Goal: Task Accomplishment & Management: Manage account settings

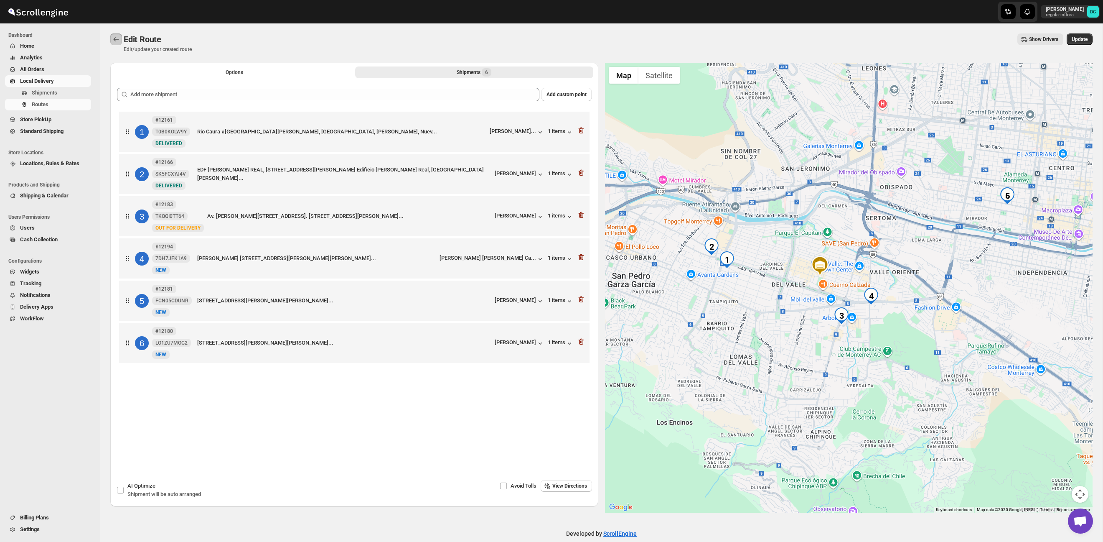
click at [117, 39] on icon "Routes" at bounding box center [116, 39] width 8 height 8
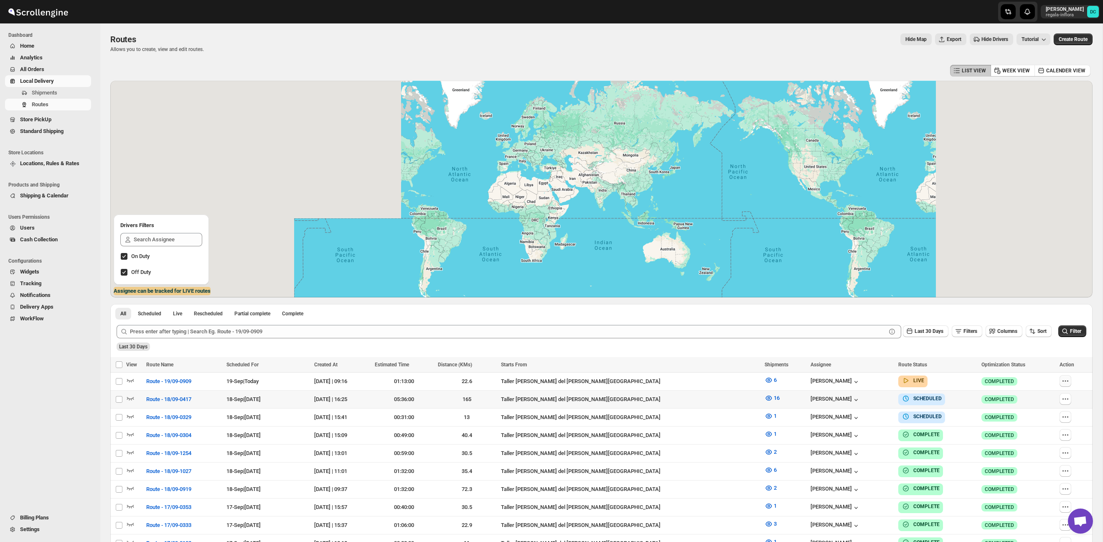
click at [1062, 380] on icon "button" at bounding box center [1065, 381] width 8 height 8
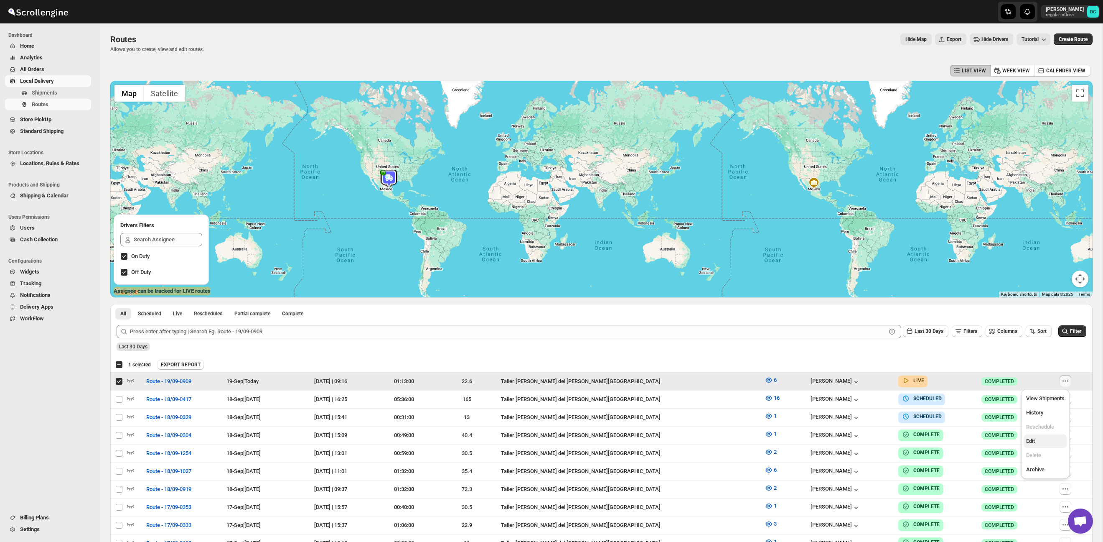
click at [1040, 440] on span "Edit" at bounding box center [1045, 441] width 38 height 8
checkbox input "false"
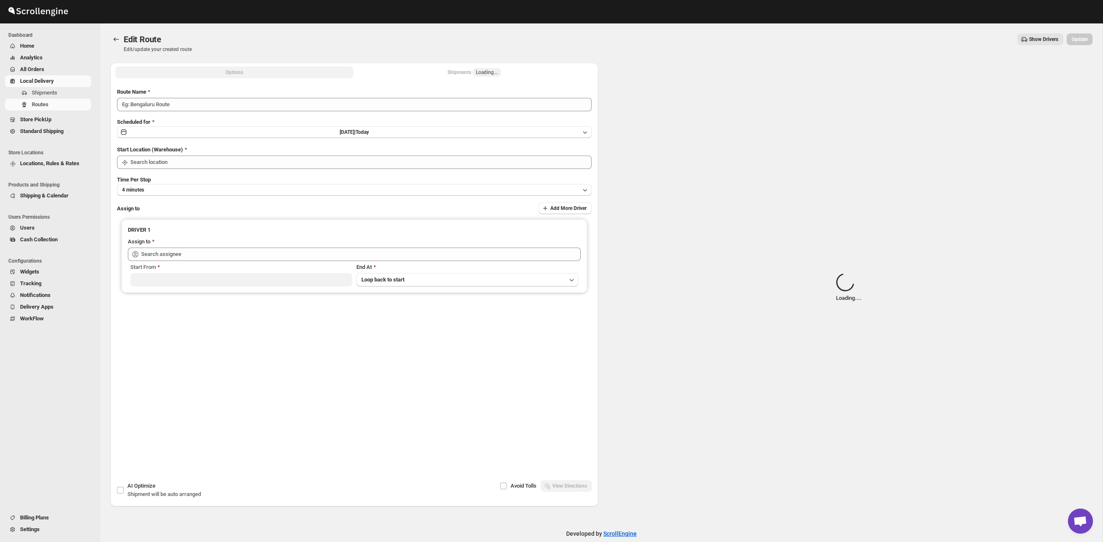
type input "Route - 19/09-0909"
type input "Taller [PERSON_NAME] del [PERSON_NAME][GEOGRAPHIC_DATA]"
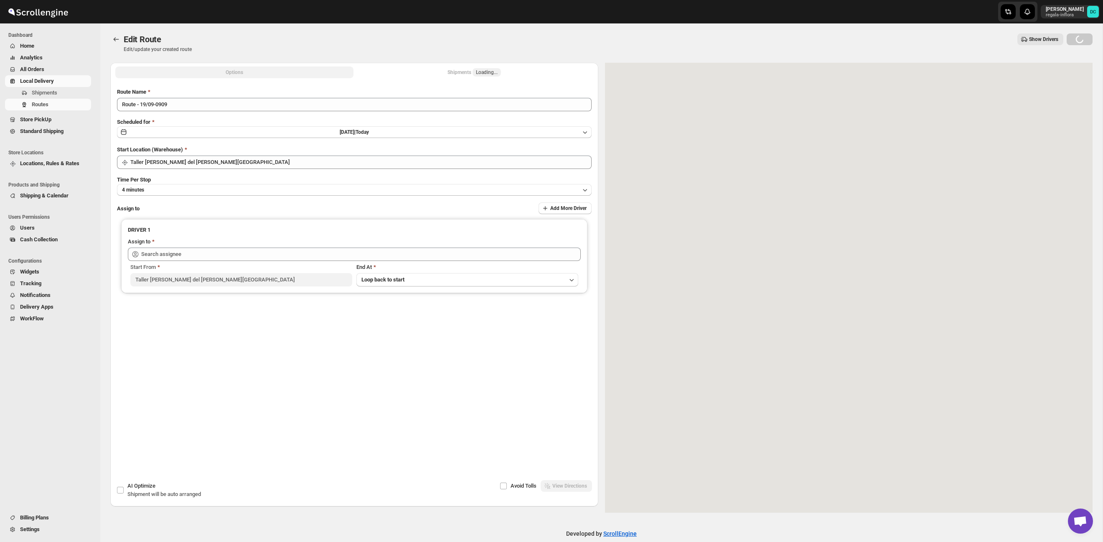
type input "[PERSON_NAME] ([EMAIL_ADDRESS][DOMAIN_NAME])"
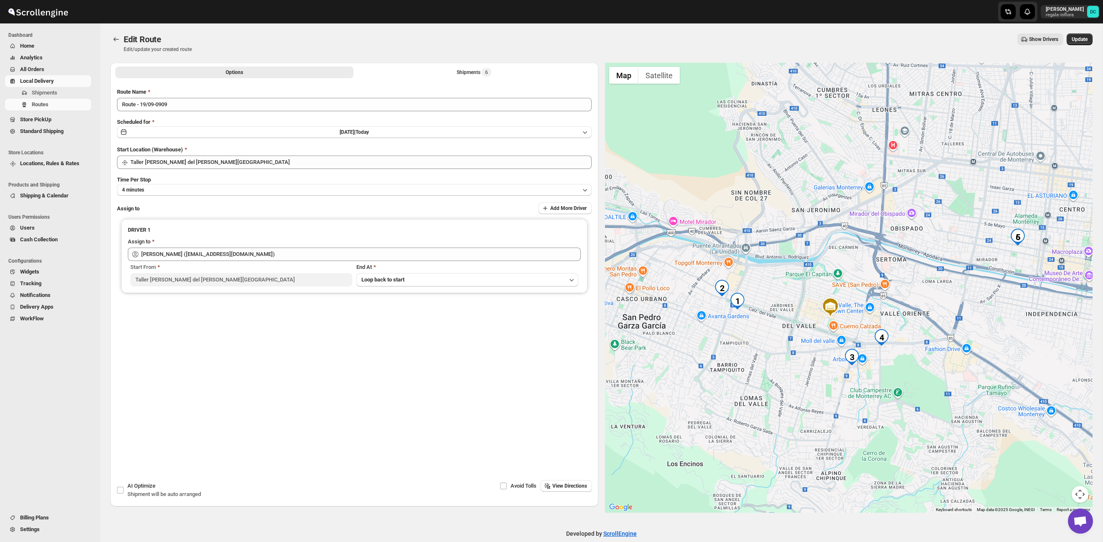
drag, startPoint x: 772, startPoint y: 318, endPoint x: 810, endPoint y: 349, distance: 48.7
click at [810, 349] on div at bounding box center [849, 288] width 488 height 450
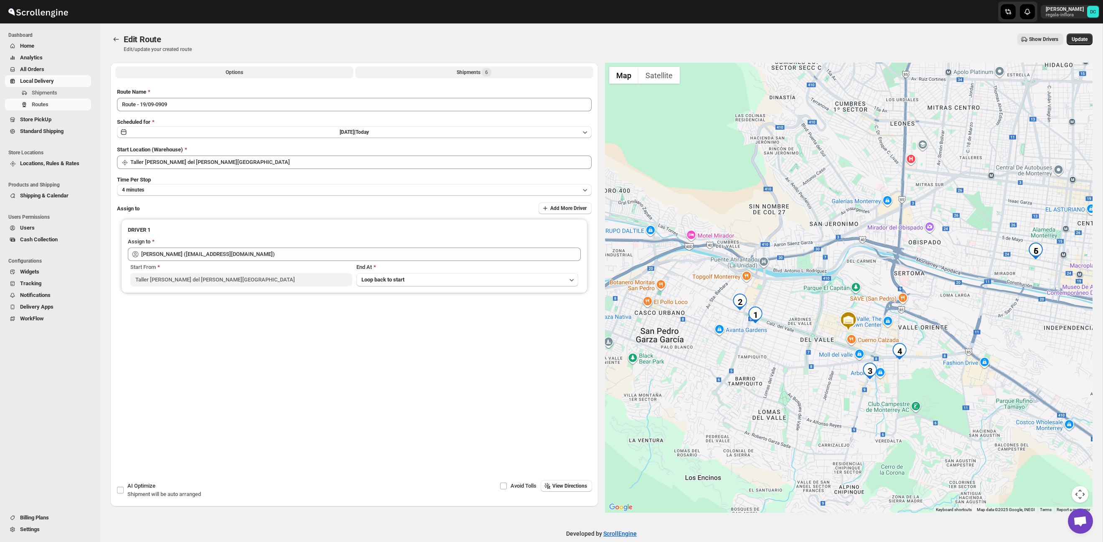
click at [437, 72] on button "Shipments 6" at bounding box center [474, 72] width 238 height 12
